Goal: Task Accomplishment & Management: Manage account settings

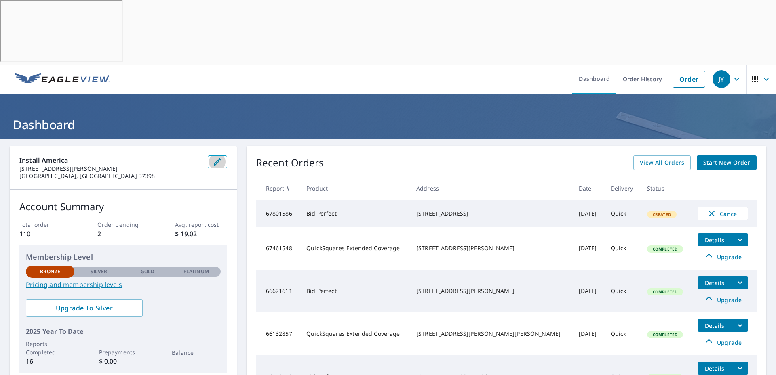
click at [221, 156] on button "button" at bounding box center [217, 162] width 19 height 13
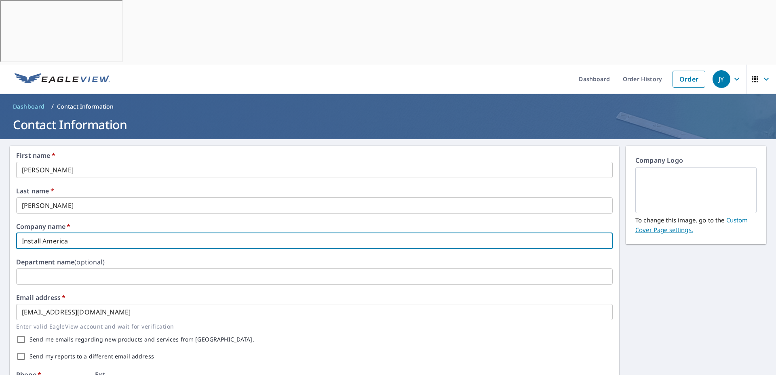
drag, startPoint x: 81, startPoint y: 177, endPoint x: 6, endPoint y: 192, distance: 76.2
click at [6, 192] on div "First name   * Jonas ​ Last name   * Yoder ​ Company name   * Install America ​…" at bounding box center [388, 376] width 776 height 474
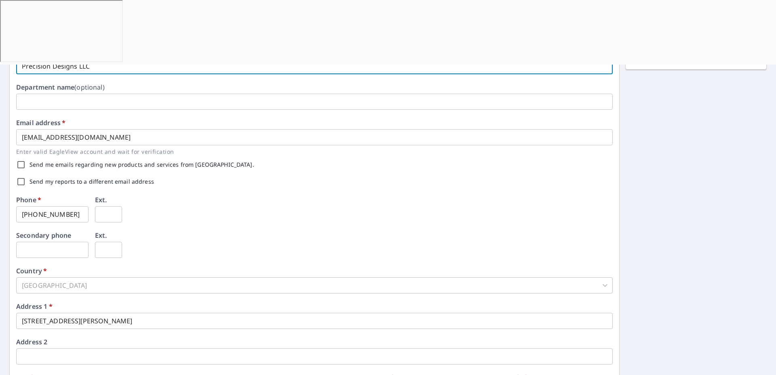
type input "Precision Designs LLC"
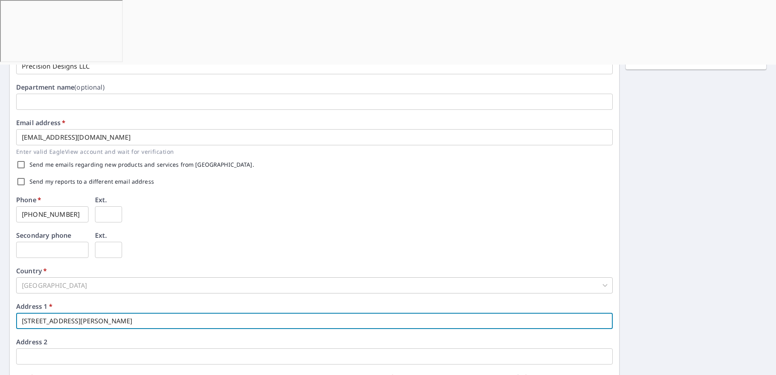
drag, startPoint x: 86, startPoint y: 251, endPoint x: -8, endPoint y: 259, distance: 94.5
click at [0, 259] on html "JY JY Dashboard Order History Order JY Dashboard / Contact Information Contact …" at bounding box center [388, 224] width 776 height 449
type input "1065 Holders Cove Rd"
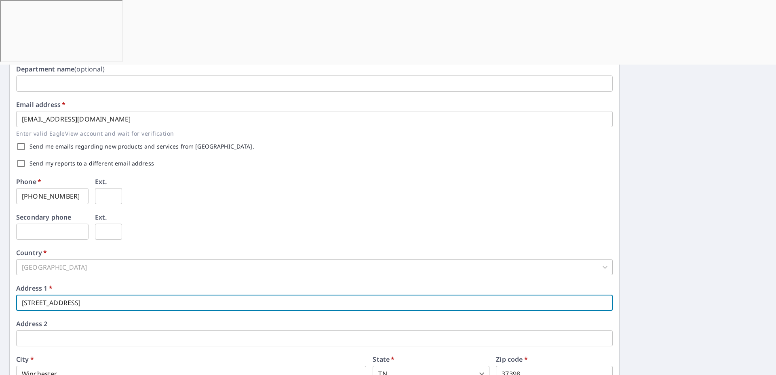
scroll to position [194, 0]
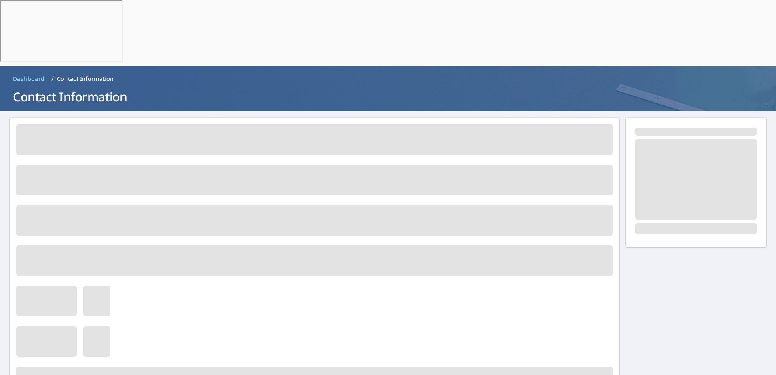
scroll to position [0, 0]
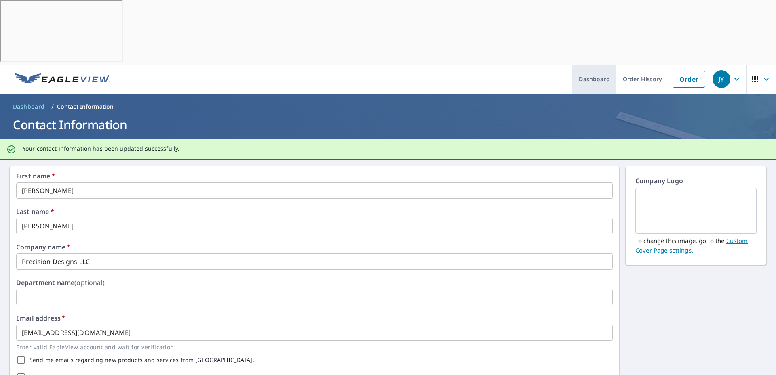
click at [596, 65] on link "Dashboard" at bounding box center [594, 79] width 44 height 29
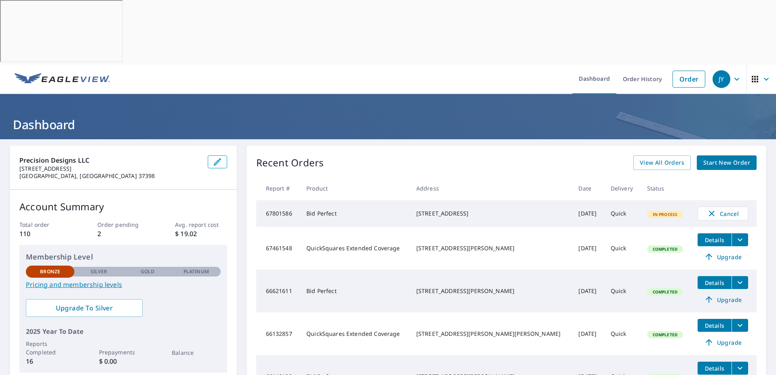
click at [352, 200] on td "Bid Perfect" at bounding box center [355, 213] width 110 height 27
click at [106, 280] on link "Pricing and membership levels" at bounding box center [123, 285] width 195 height 10
click at [703, 236] on span "Details" at bounding box center [714, 240] width 24 height 8
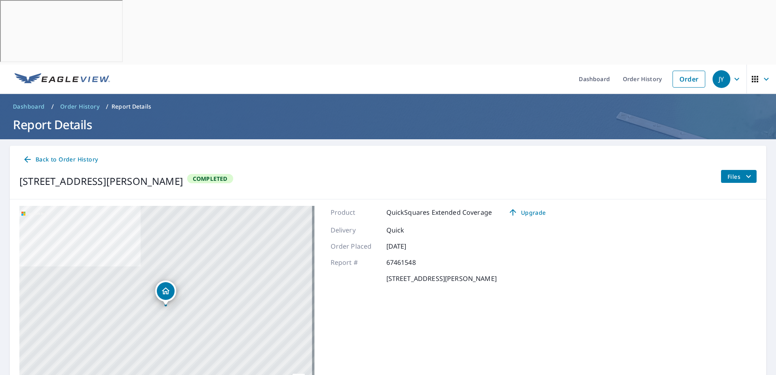
click at [727, 172] on span "Files" at bounding box center [740, 177] width 26 height 10
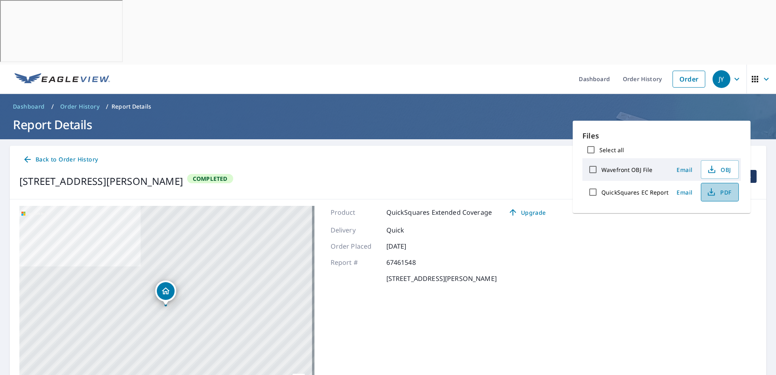
click at [718, 193] on span "PDF" at bounding box center [719, 192] width 26 height 10
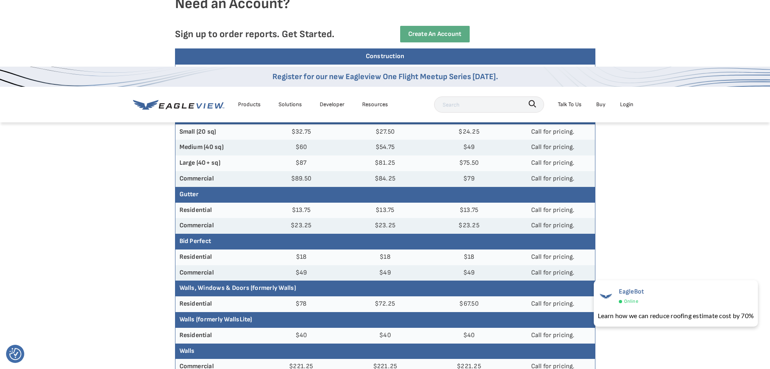
scroll to position [175, 0]
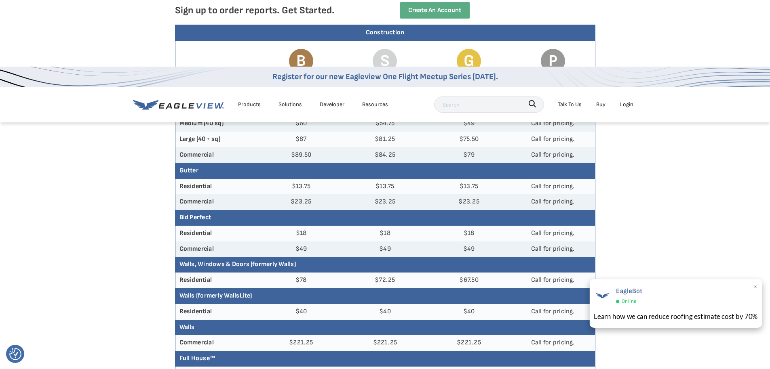
click at [679, 312] on div "Learn how we can reduce roofing estimate cost by 70%" at bounding box center [676, 317] width 164 height 10
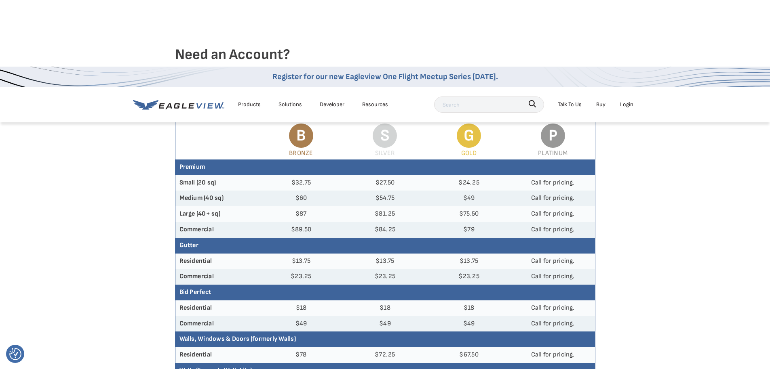
scroll to position [0, 0]
